Goal: Task Accomplishment & Management: Use online tool/utility

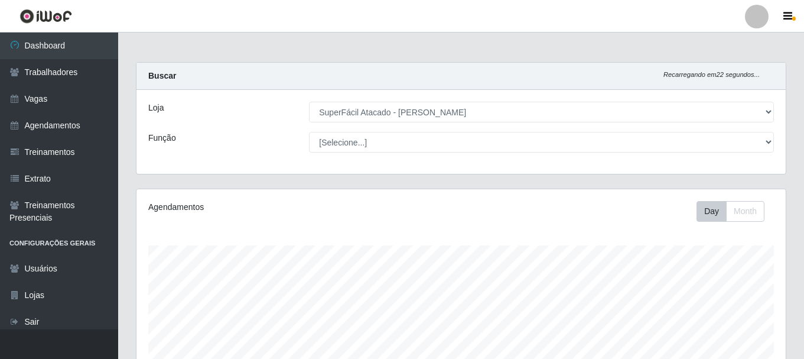
select select "399"
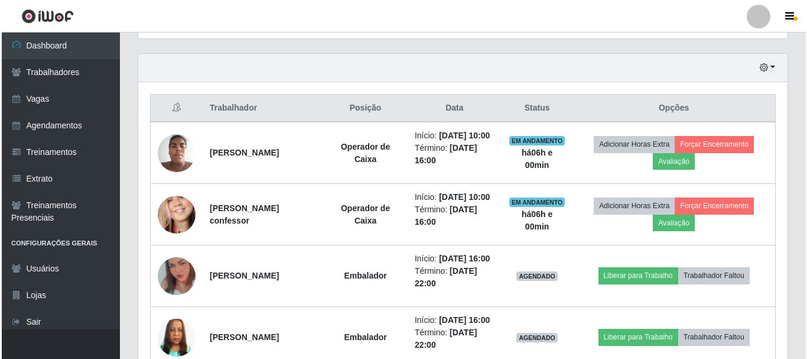
scroll to position [334, 0]
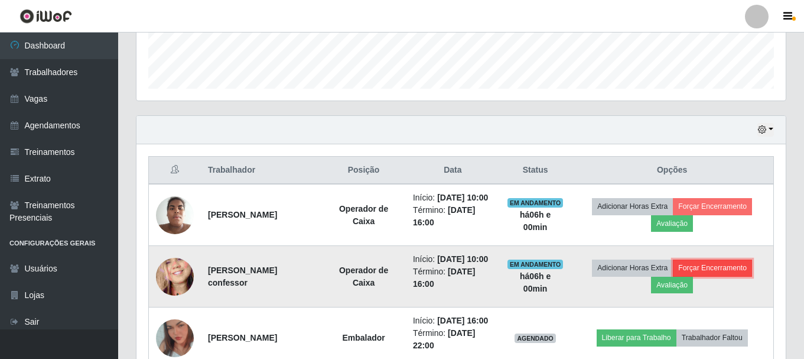
click at [742, 276] on button "Forçar Encerramento" at bounding box center [712, 267] width 79 height 17
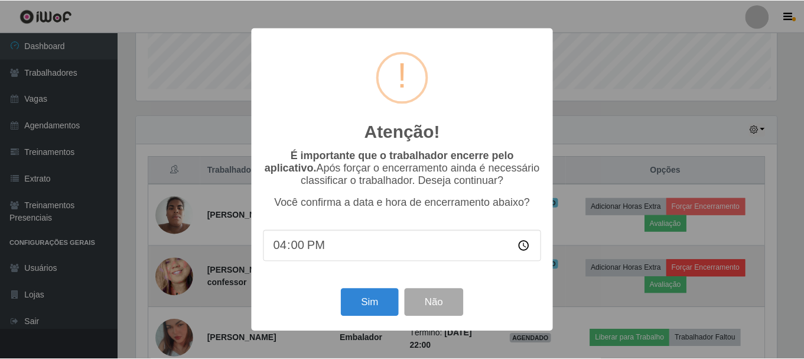
scroll to position [245, 643]
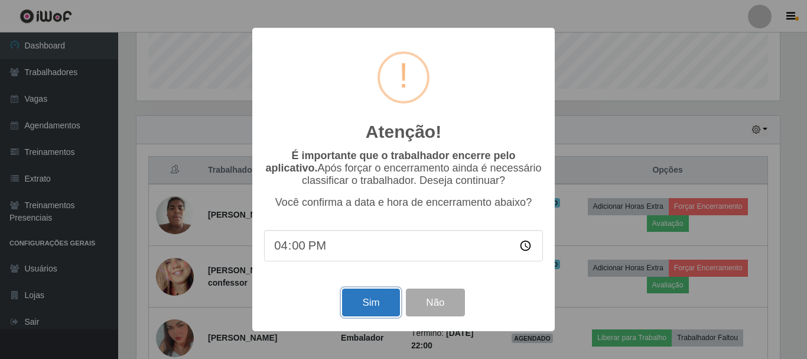
click at [372, 310] on button "Sim" at bounding box center [370, 302] width 57 height 28
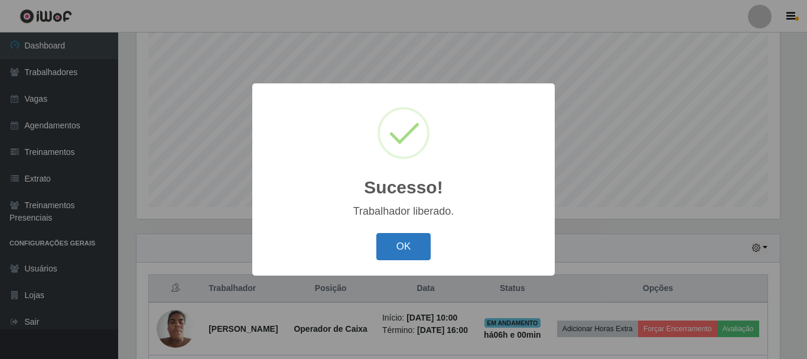
click at [409, 252] on button "OK" at bounding box center [403, 247] width 55 height 28
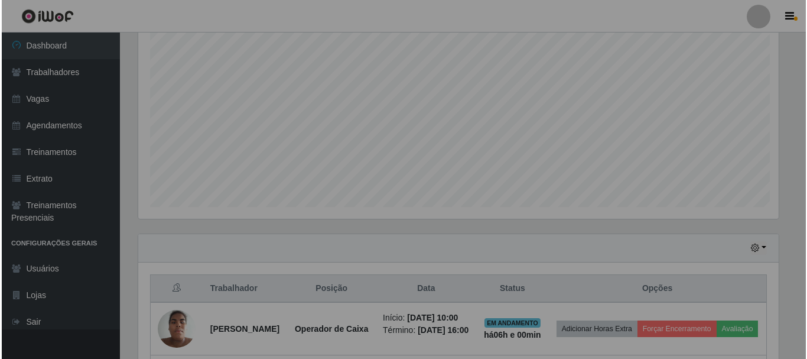
scroll to position [245, 649]
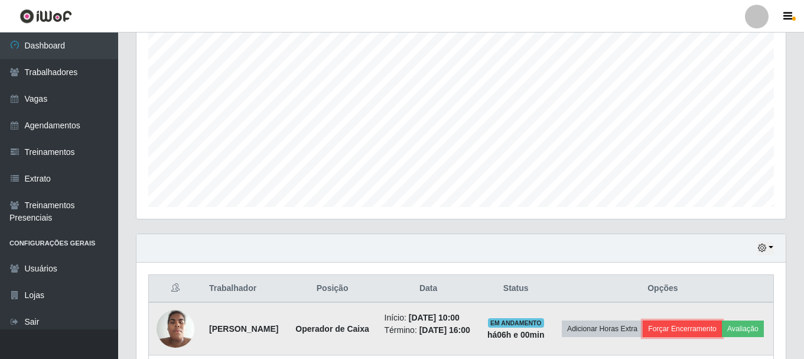
click at [722, 333] on button "Forçar Encerramento" at bounding box center [682, 328] width 79 height 17
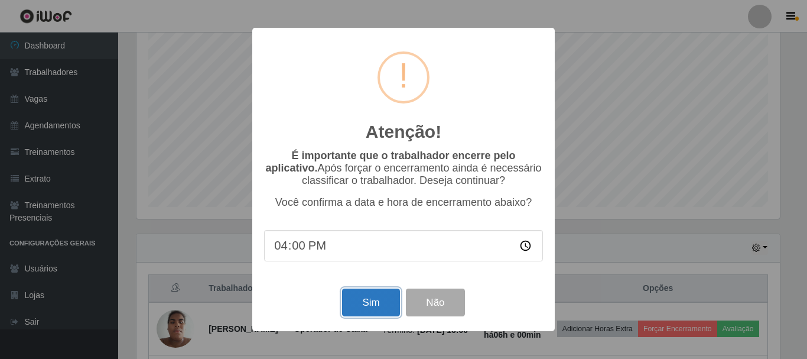
click at [358, 307] on button "Sim" at bounding box center [370, 302] width 57 height 28
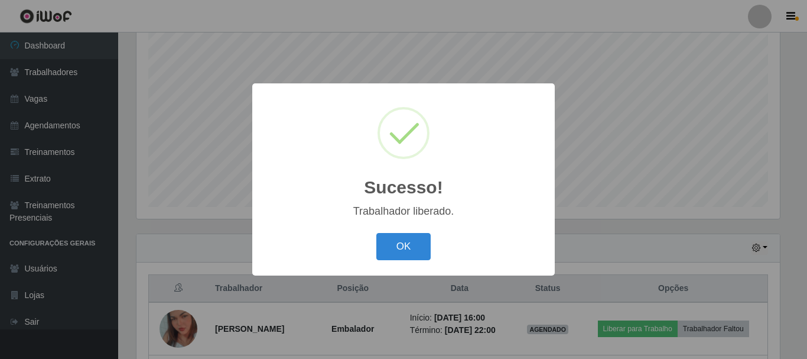
click at [405, 232] on div "OK Cancel" at bounding box center [403, 246] width 279 height 34
click at [406, 245] on button "OK" at bounding box center [403, 247] width 55 height 28
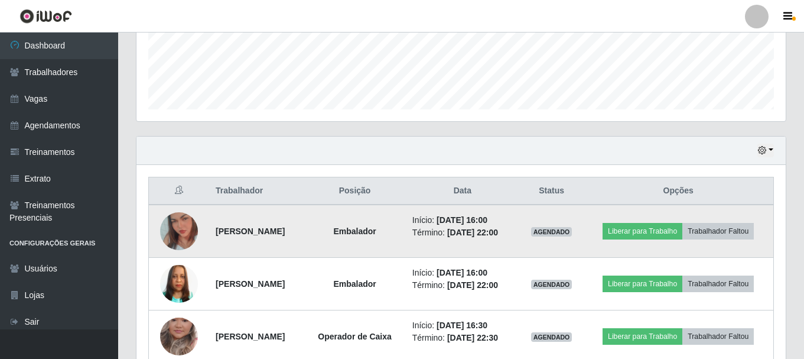
scroll to position [334, 0]
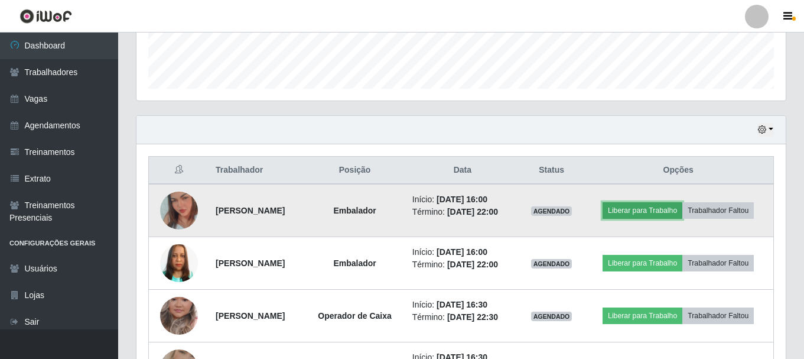
click at [682, 202] on button "Liberar para Trabalho" at bounding box center [642, 210] width 80 height 17
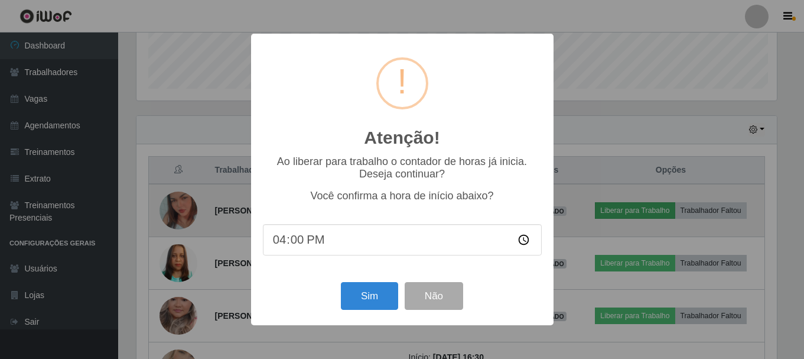
scroll to position [245, 643]
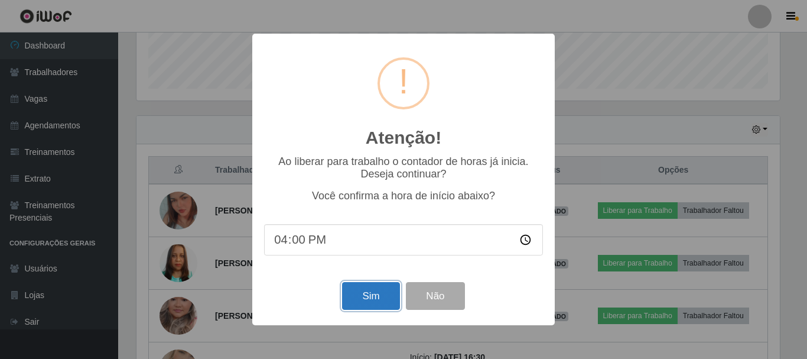
click at [378, 294] on button "Sim" at bounding box center [370, 296] width 57 height 28
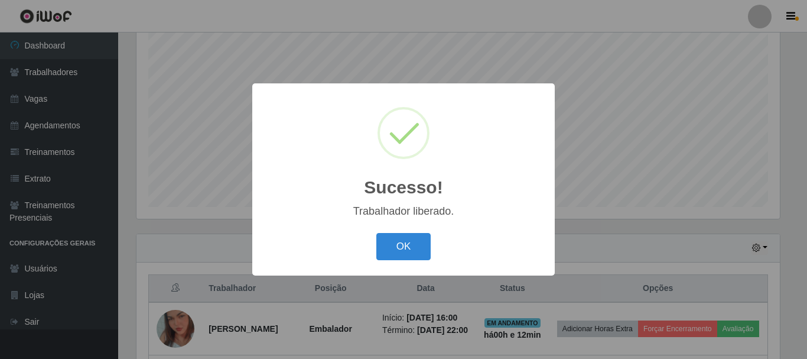
click at [376, 233] on button "OK" at bounding box center [403, 247] width 55 height 28
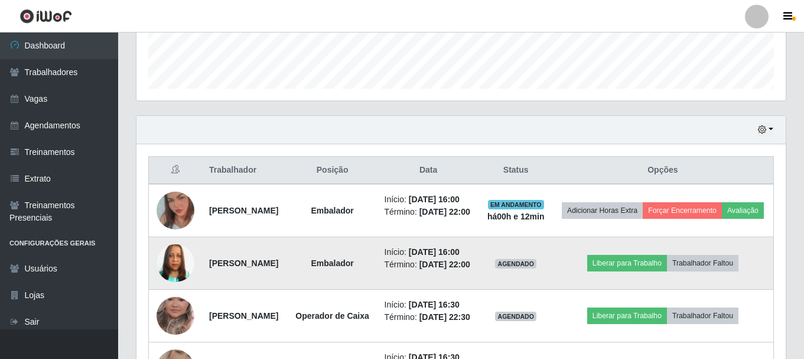
scroll to position [393, 0]
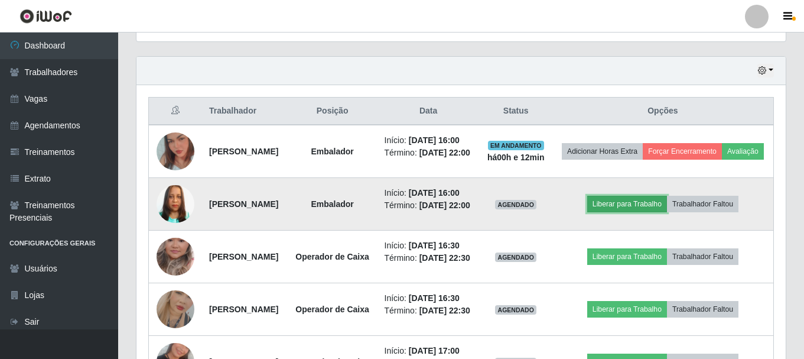
click at [647, 212] on button "Liberar para Trabalho" at bounding box center [627, 204] width 80 height 17
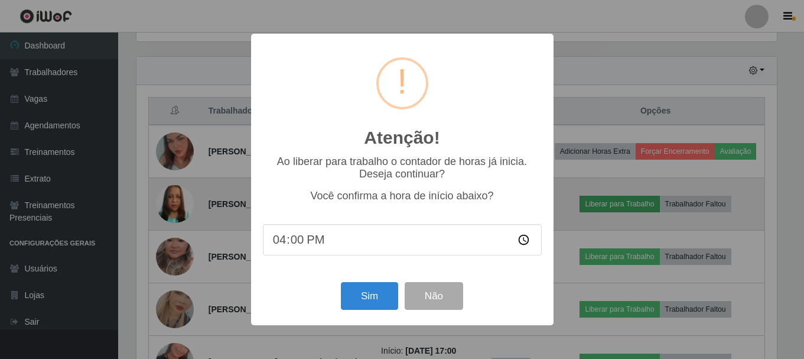
scroll to position [245, 643]
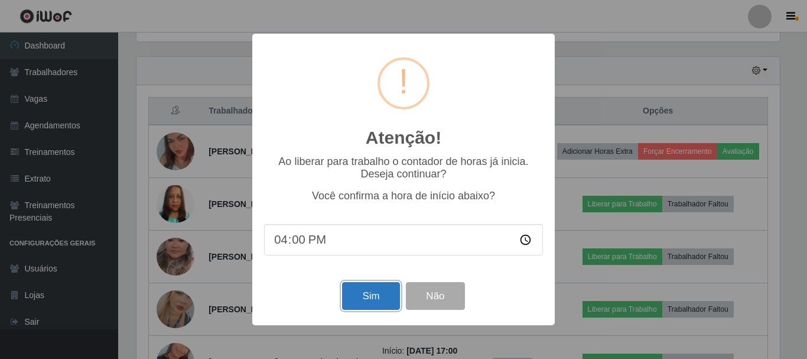
click at [379, 301] on button "Sim" at bounding box center [370, 296] width 57 height 28
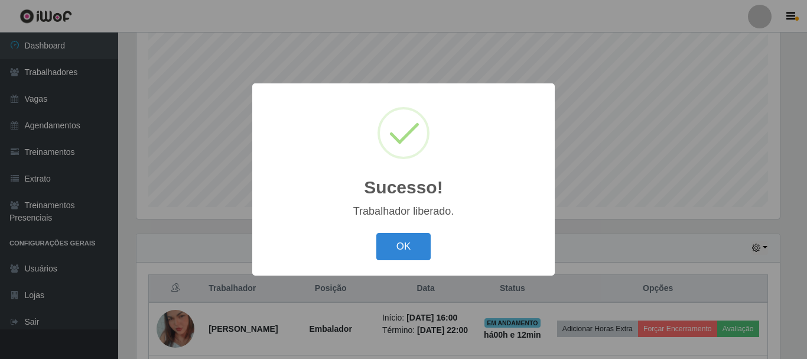
click at [376, 233] on button "OK" at bounding box center [403, 247] width 55 height 28
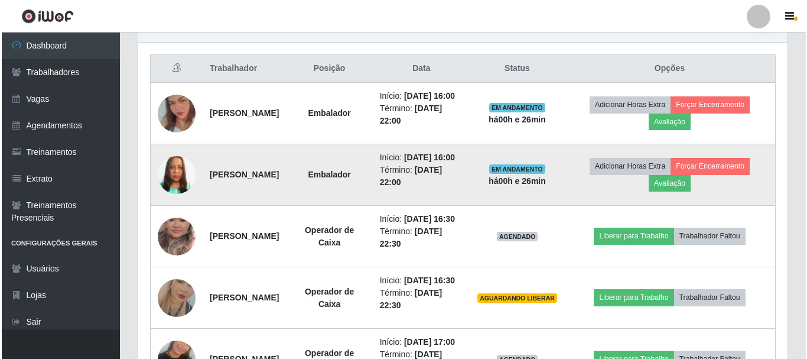
scroll to position [452, 0]
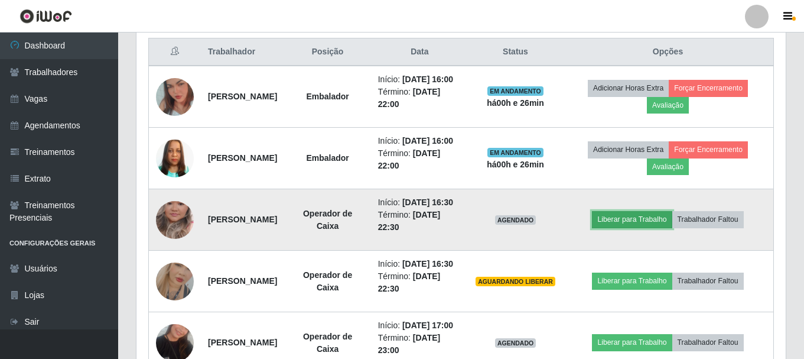
click at [657, 227] on button "Liberar para Trabalho" at bounding box center [632, 219] width 80 height 17
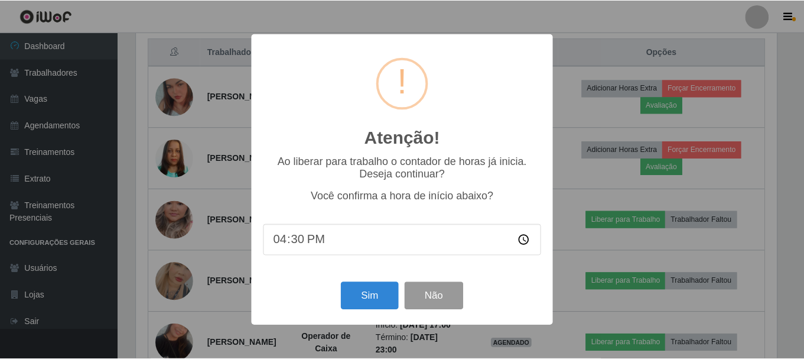
scroll to position [245, 643]
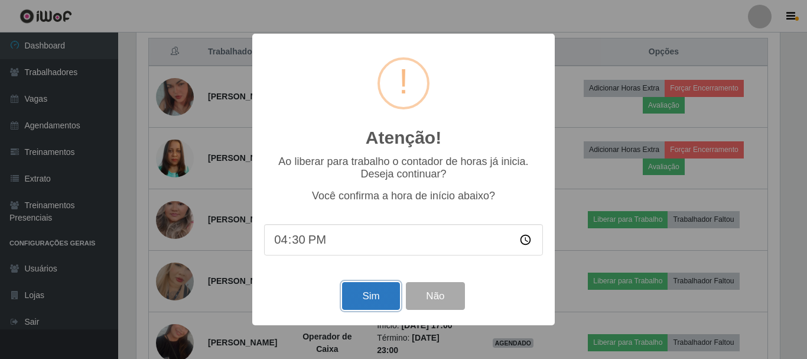
click at [368, 300] on button "Sim" at bounding box center [370, 296] width 57 height 28
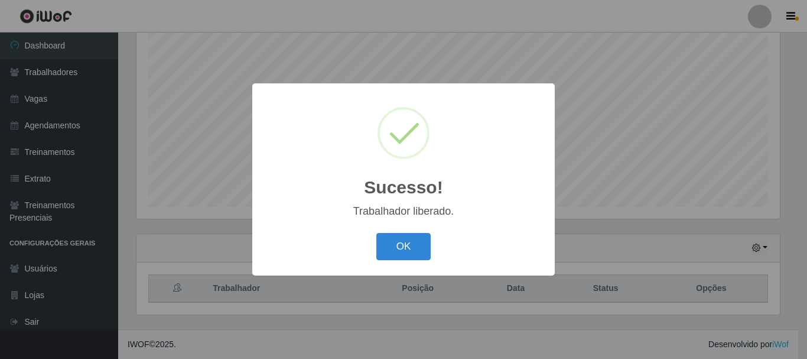
click at [390, 263] on div "OK Cancel" at bounding box center [403, 246] width 279 height 34
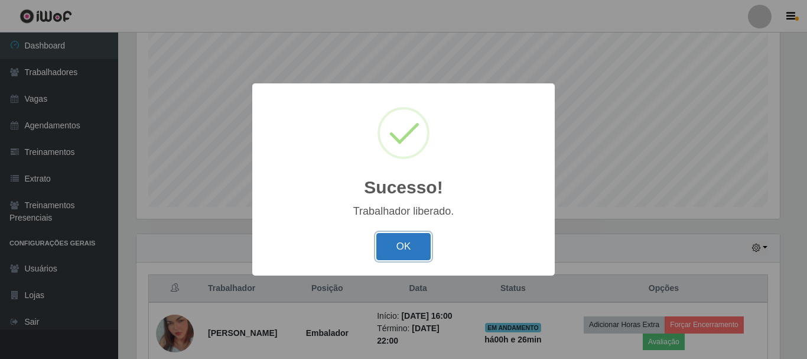
click at [412, 243] on button "OK" at bounding box center [403, 247] width 55 height 28
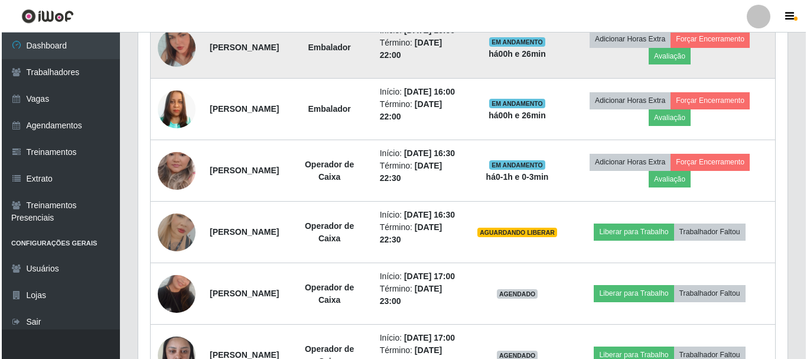
scroll to position [511, 0]
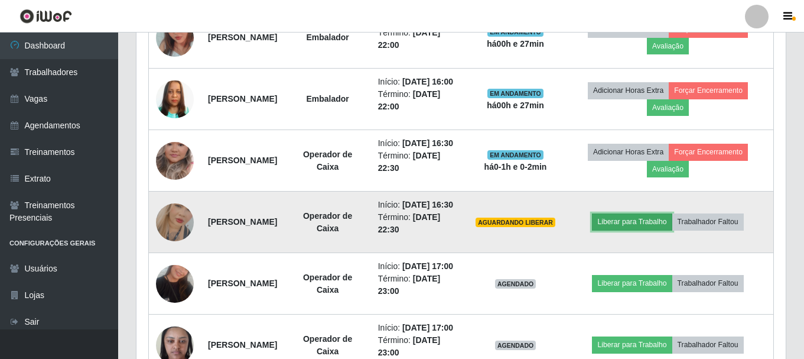
click at [648, 230] on button "Liberar para Trabalho" at bounding box center [632, 221] width 80 height 17
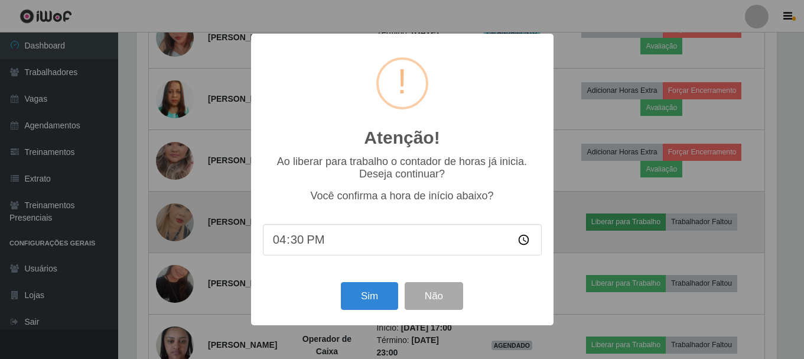
scroll to position [245, 643]
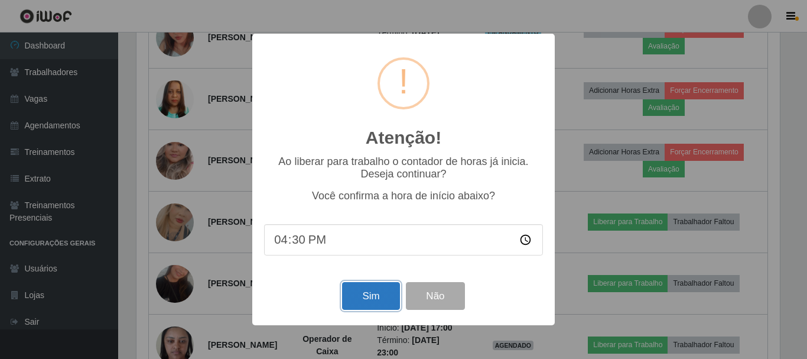
click at [354, 307] on button "Sim" at bounding box center [370, 296] width 57 height 28
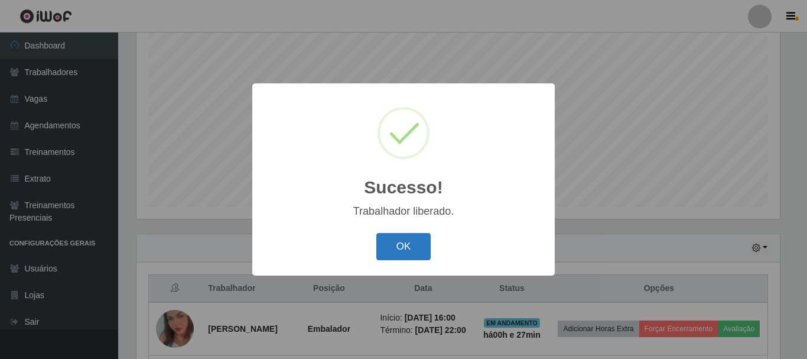
click at [416, 251] on button "OK" at bounding box center [403, 247] width 55 height 28
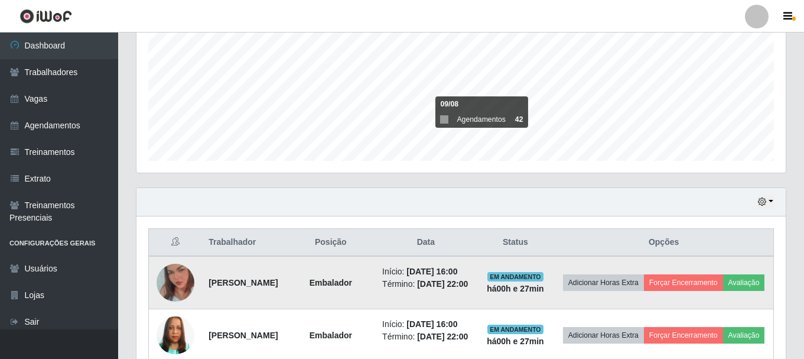
scroll to position [245, 0]
